Goal: Task Accomplishment & Management: Manage account settings

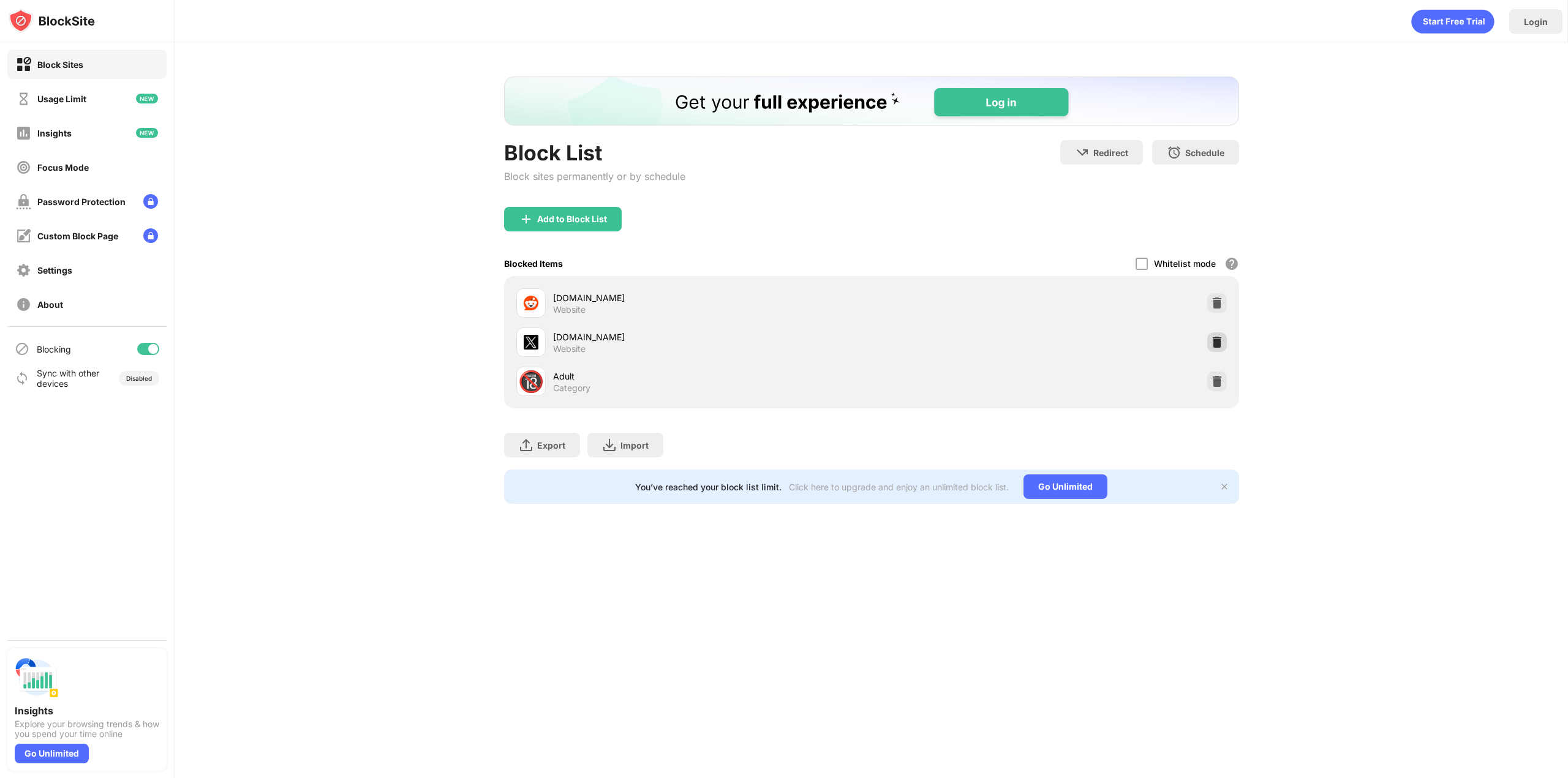
click at [1219, 346] on img at bounding box center [1217, 342] width 12 height 12
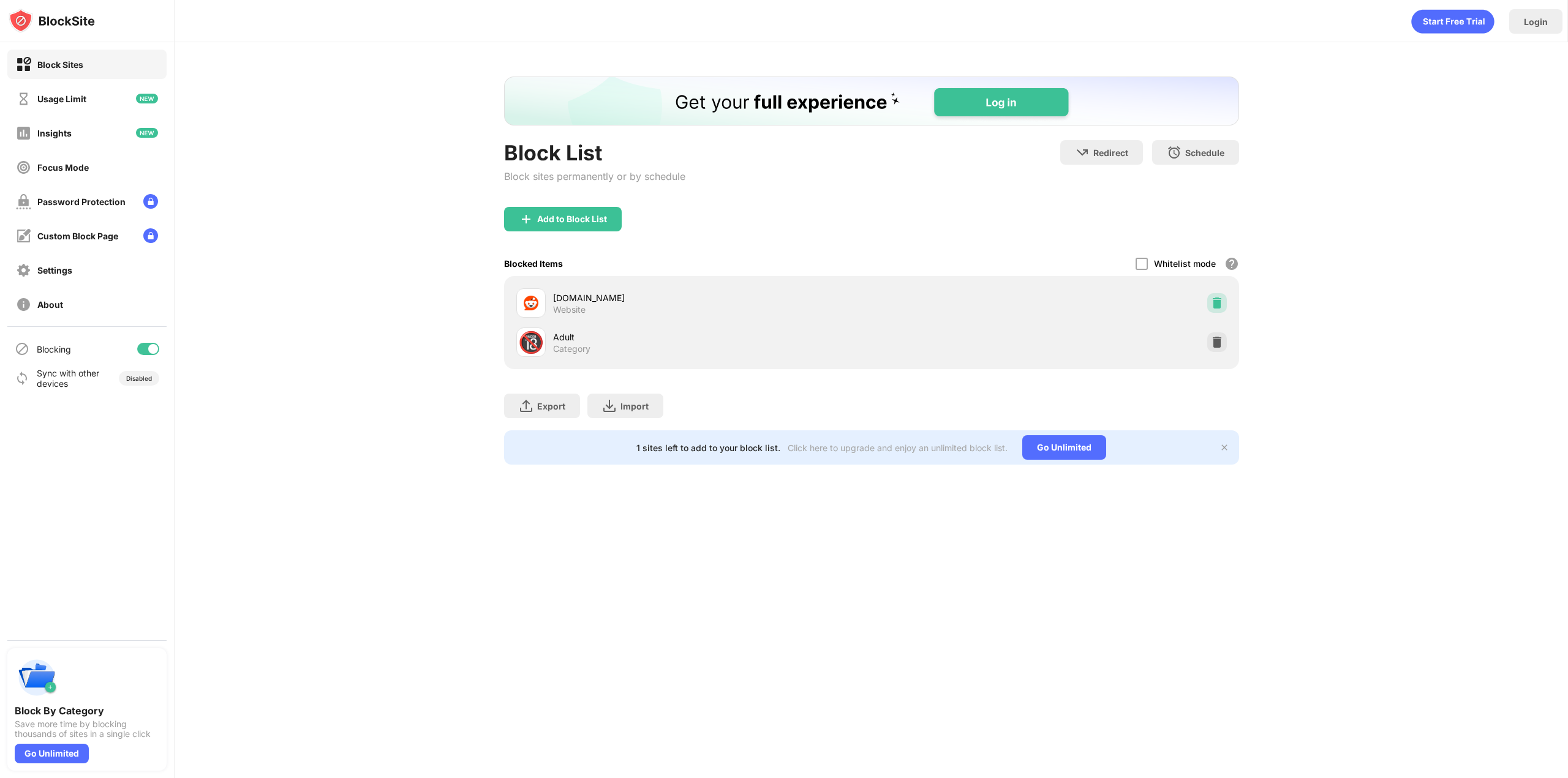
click at [1221, 305] on img at bounding box center [1217, 302] width 12 height 12
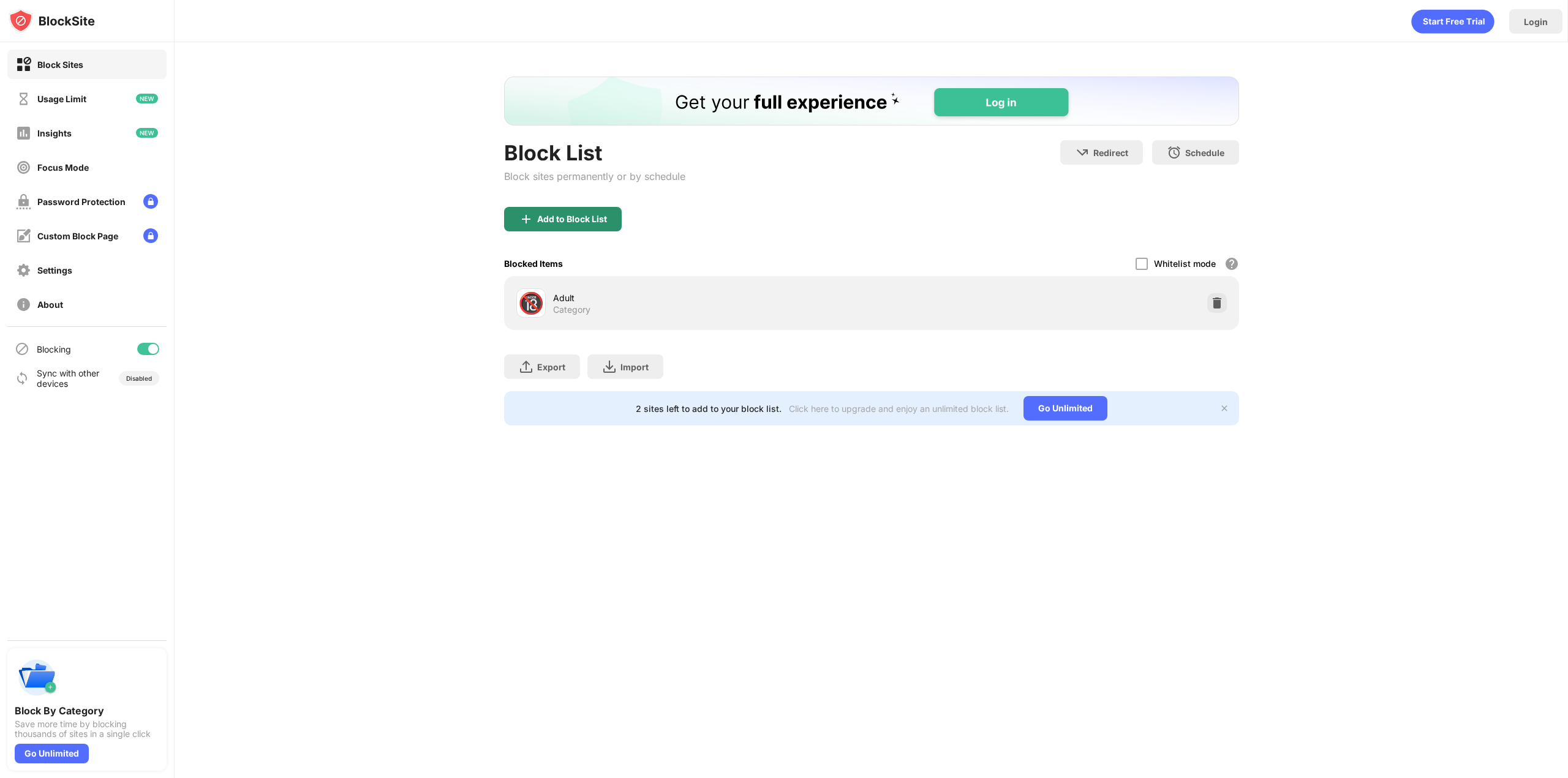
click at [559, 227] on div "Add to Block List" at bounding box center [563, 219] width 118 height 24
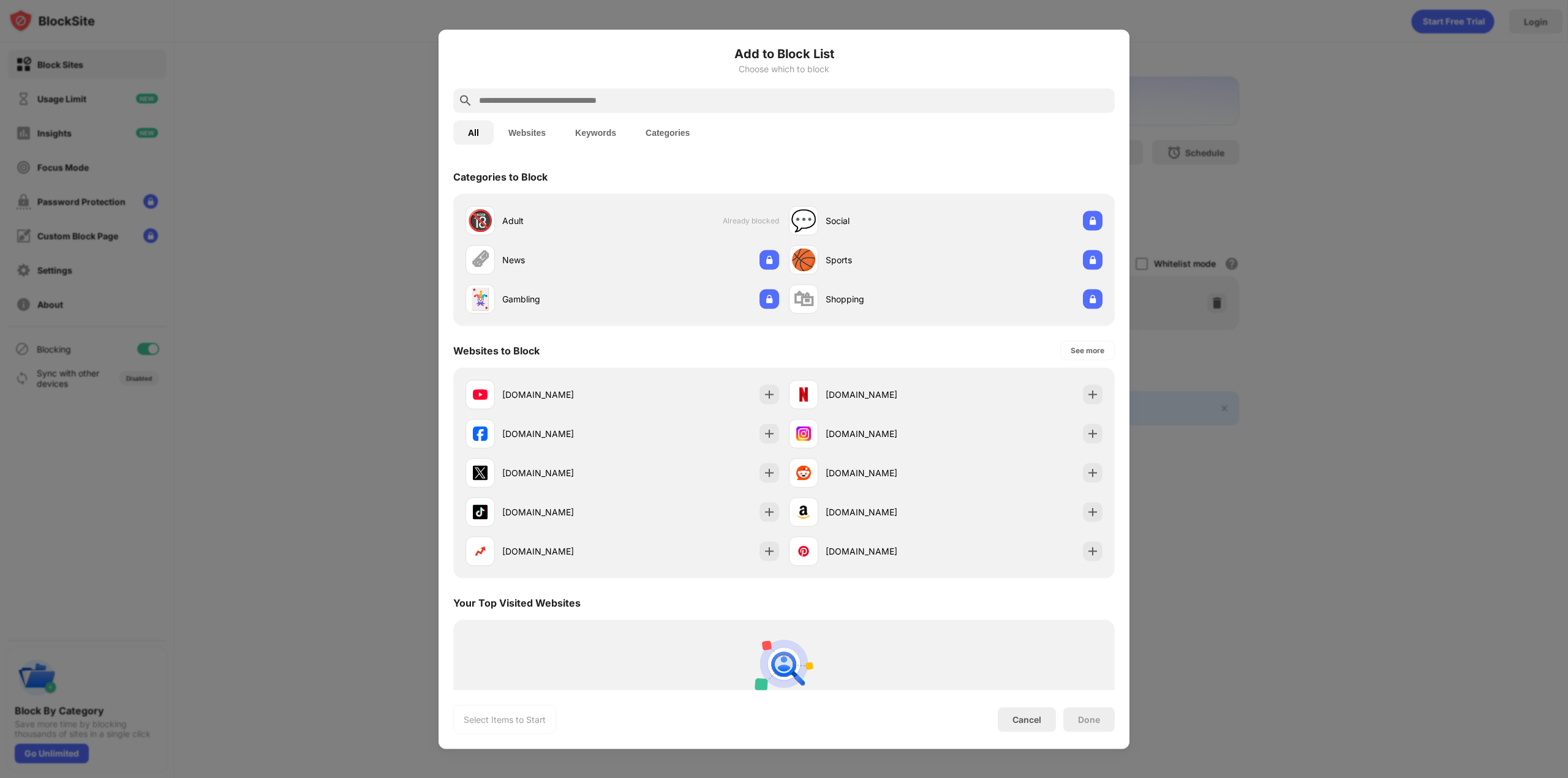
click at [651, 103] on input "text" at bounding box center [794, 100] width 632 height 15
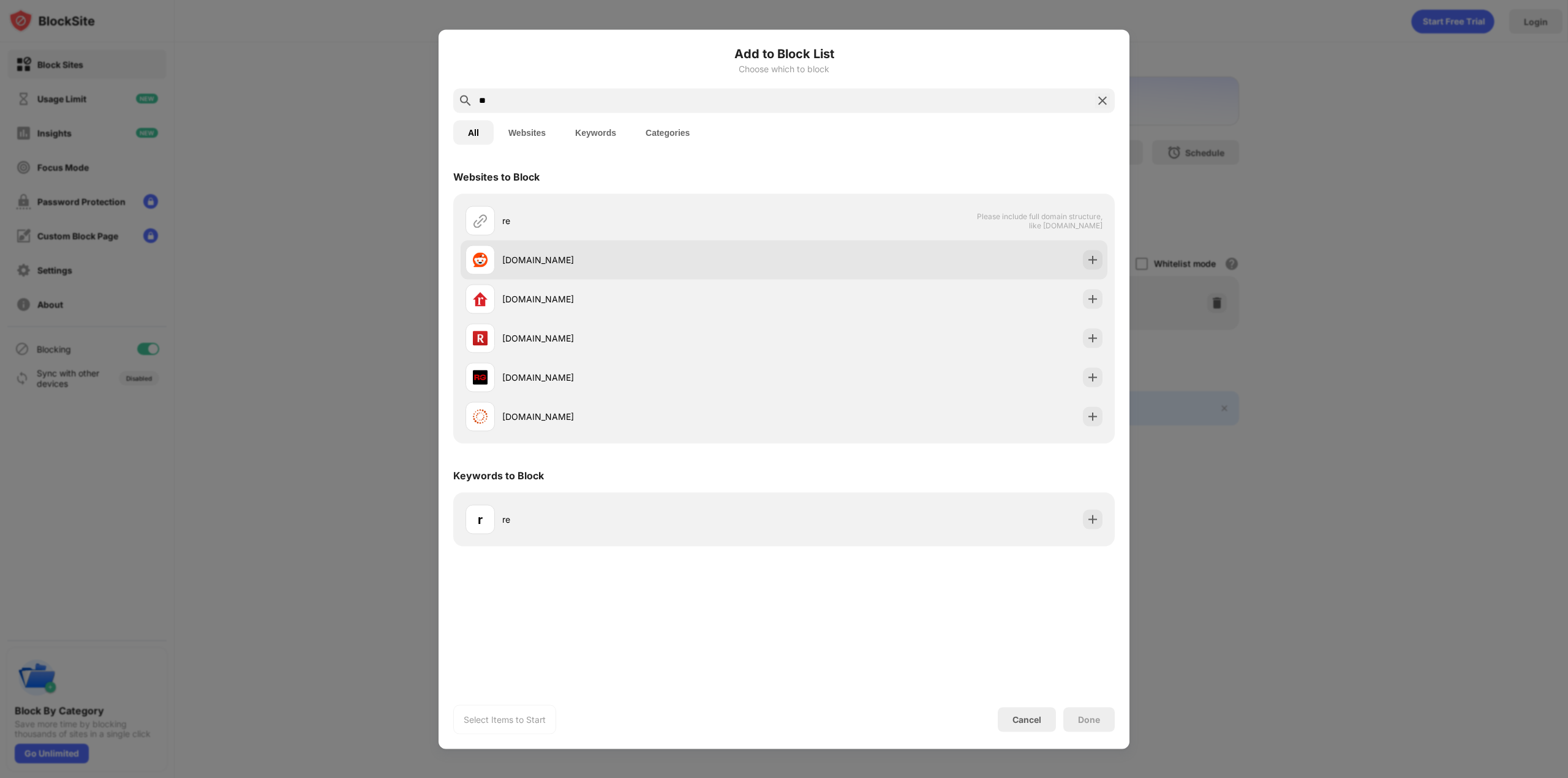
type input "**"
click at [1087, 264] on img at bounding box center [1092, 259] width 12 height 12
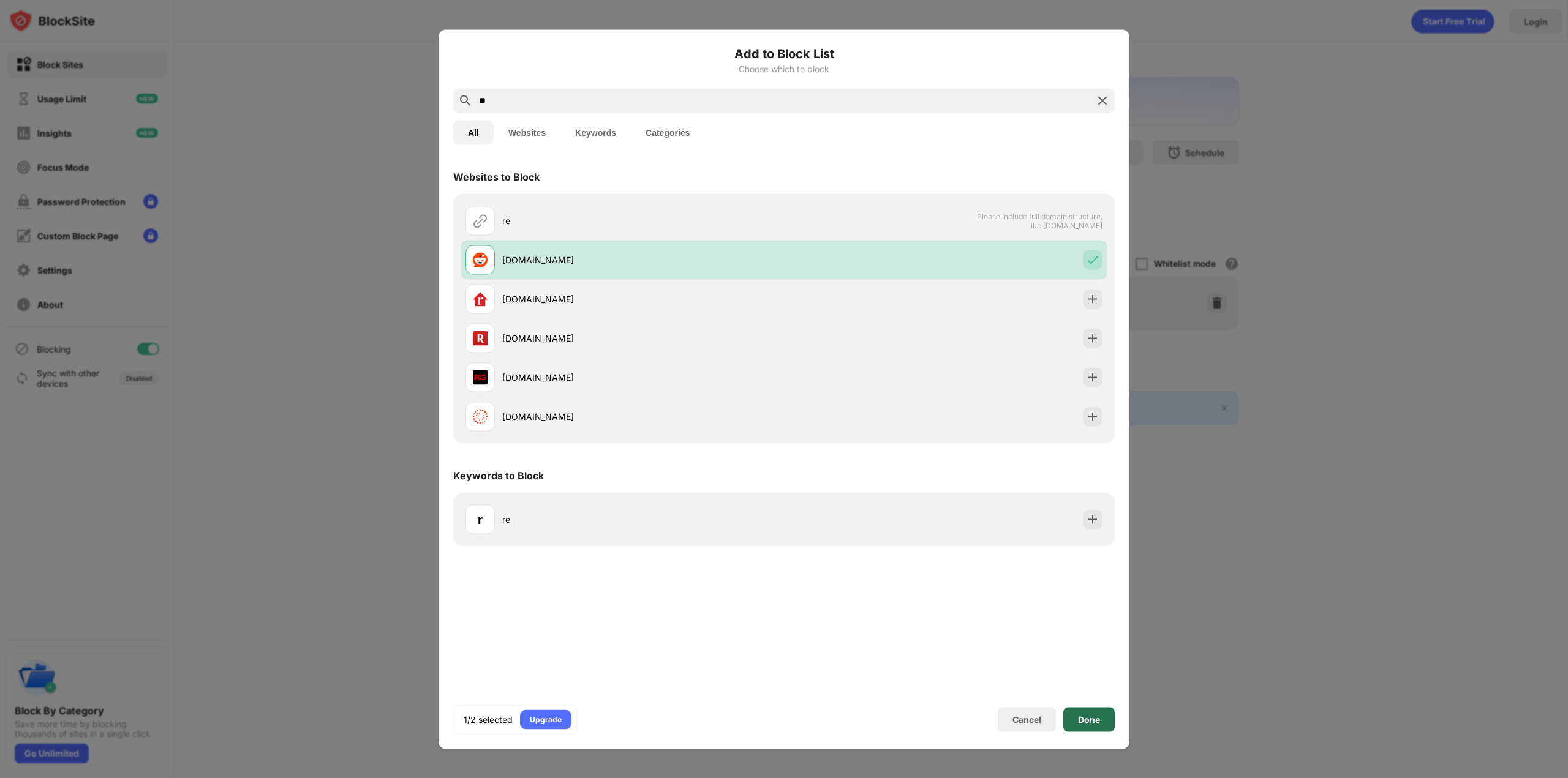
click at [1096, 714] on div "Done" at bounding box center [1089, 719] width 52 height 24
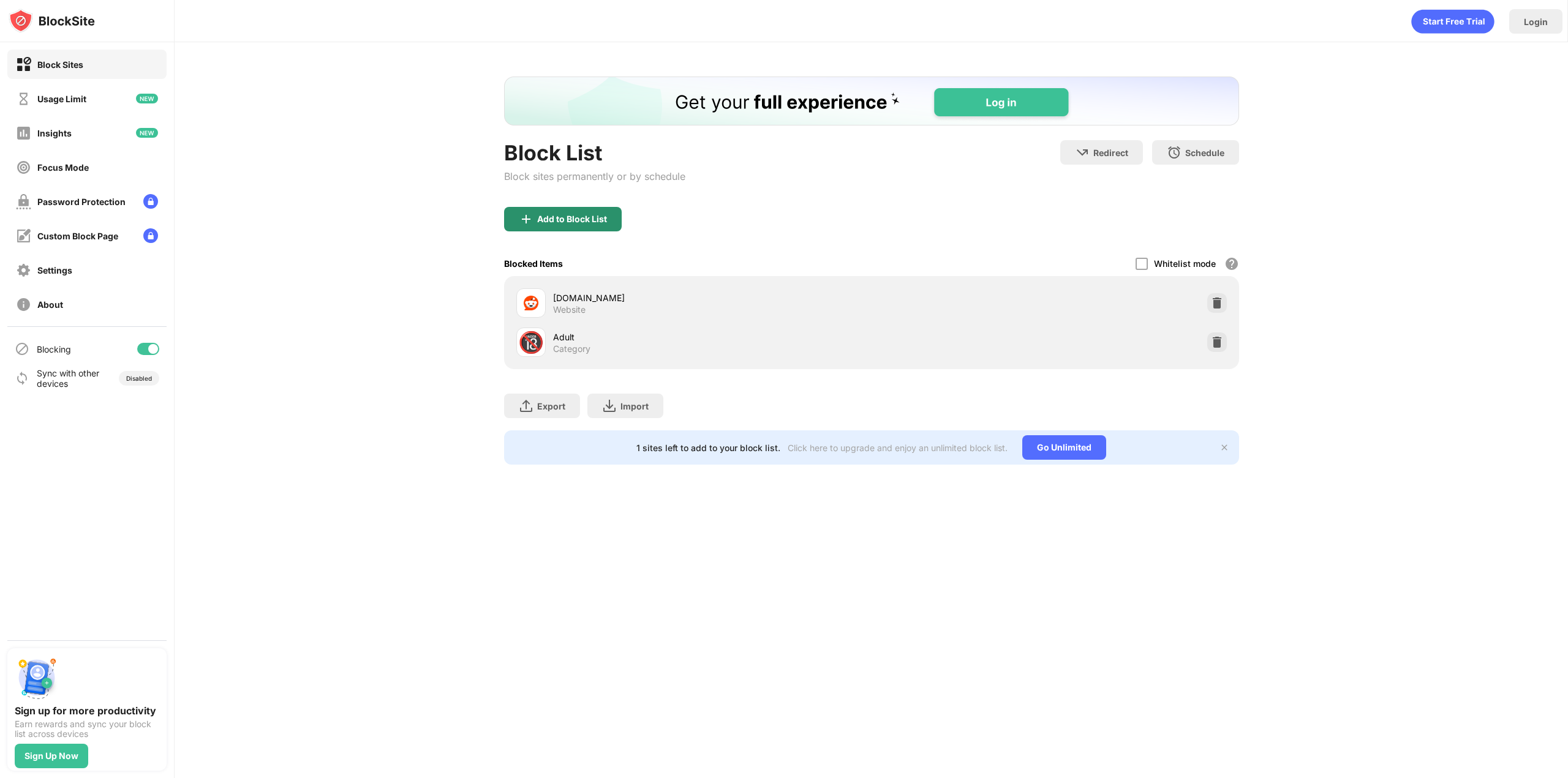
click at [584, 225] on div "Add to Block List" at bounding box center [563, 219] width 118 height 24
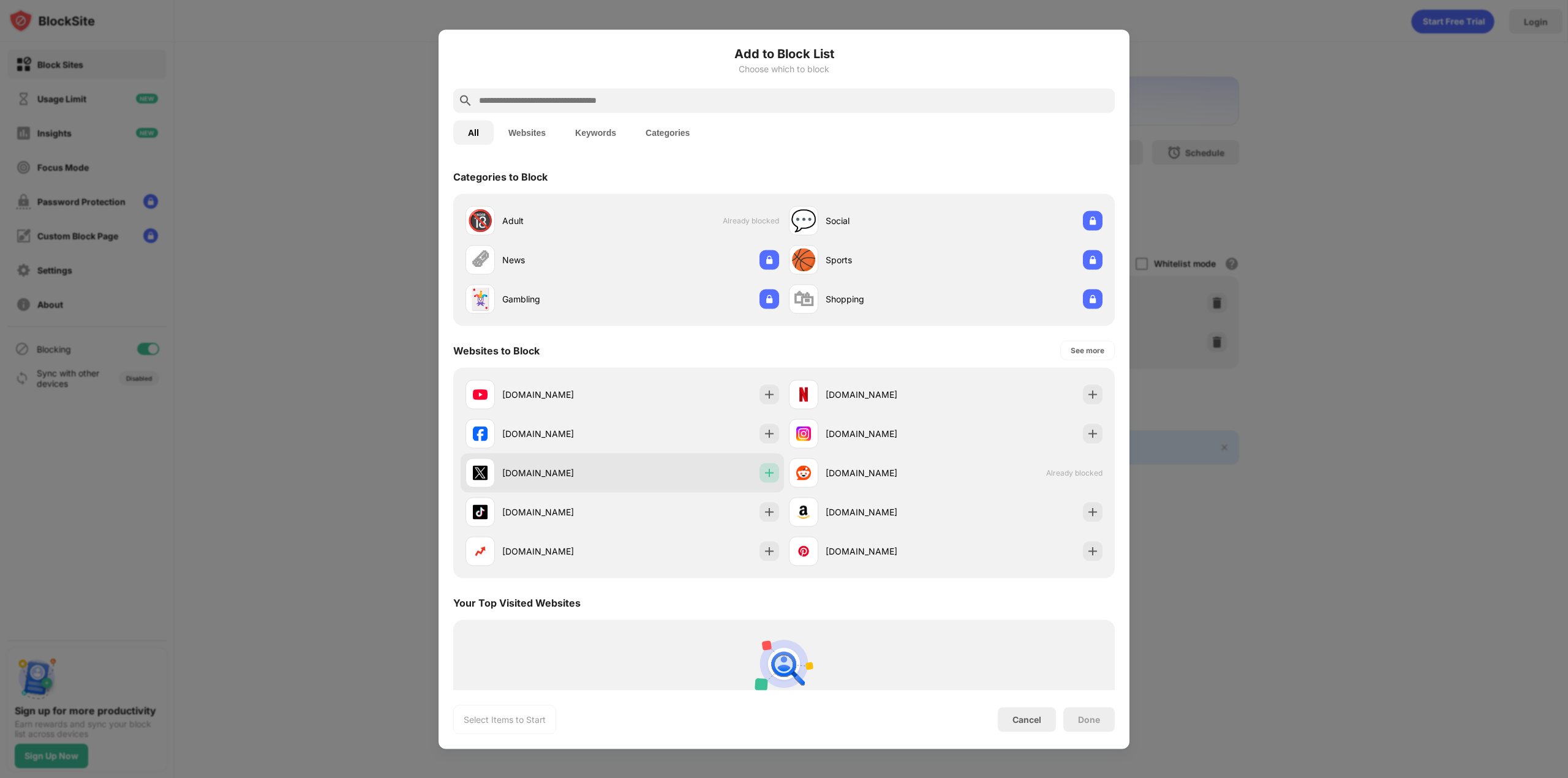
click at [767, 479] on div at bounding box center [769, 472] width 19 height 19
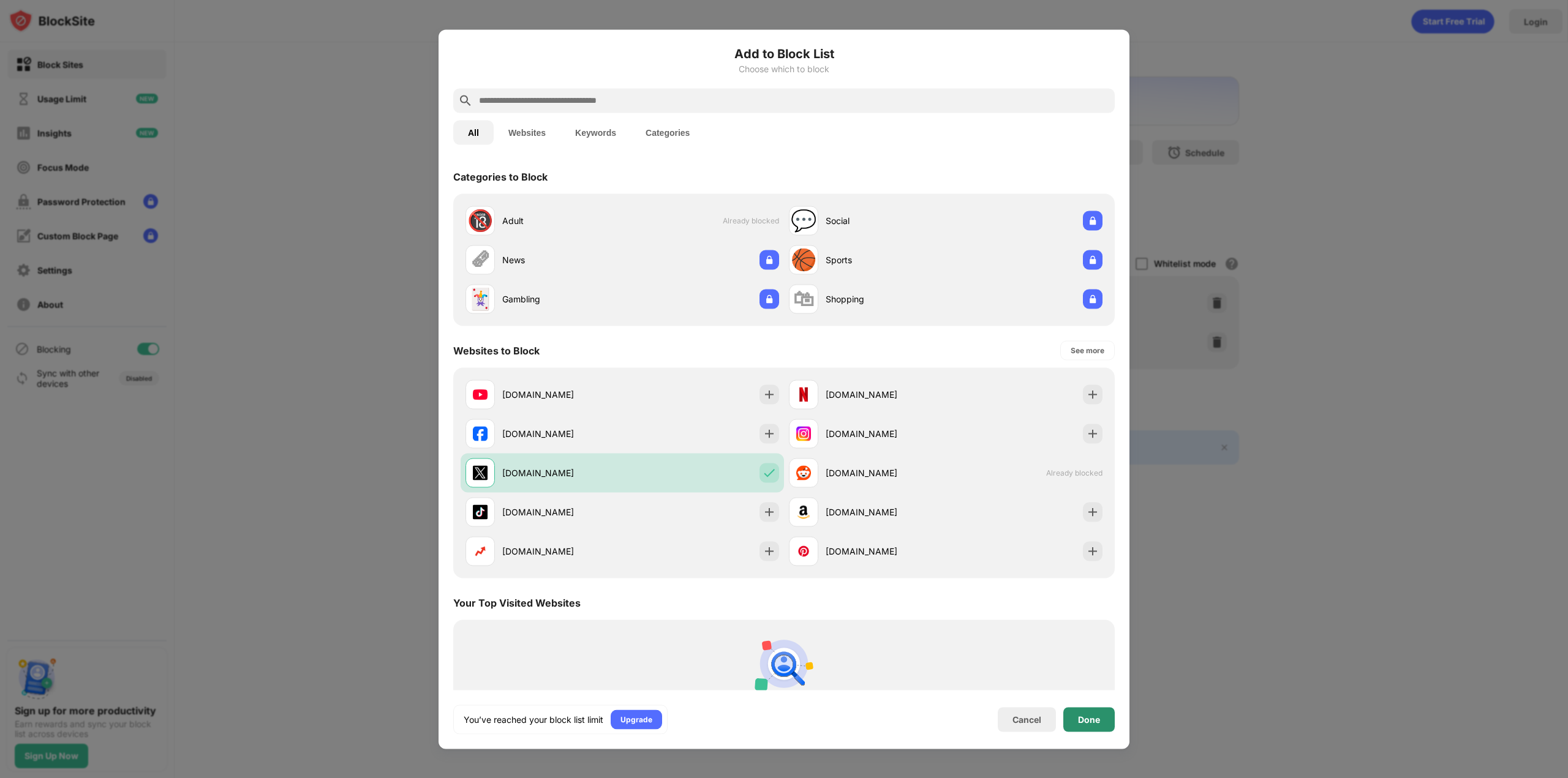
click at [1083, 724] on div "Done" at bounding box center [1088, 719] width 22 height 10
